Goal: Navigation & Orientation: Find specific page/section

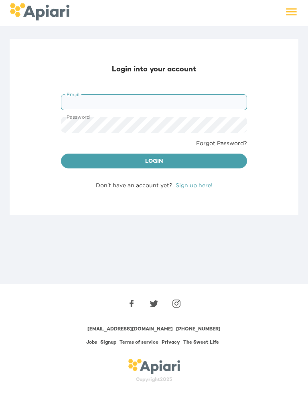
type input "**********"
click at [154, 161] on button "Login" at bounding box center [154, 161] width 186 height 15
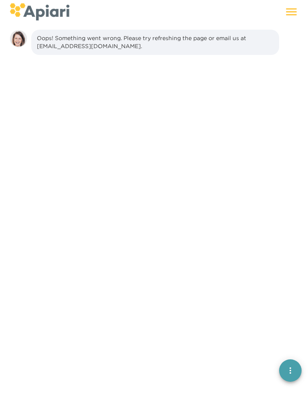
scroll to position [11, 0]
click at [297, 8] on icon at bounding box center [292, 12] width 14 height 14
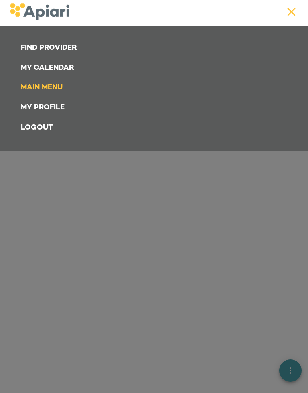
click at [50, 86] on link "Main Menu" at bounding box center [155, 88] width 279 height 20
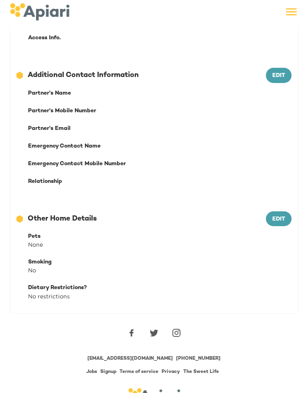
scroll to position [282, 0]
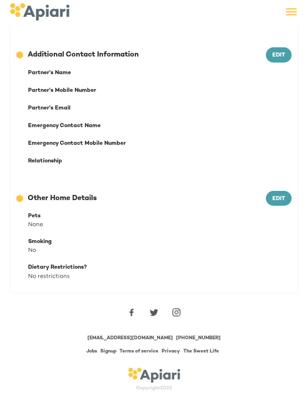
click at [92, 349] on link "Jobs" at bounding box center [91, 351] width 11 height 5
